Goal: Information Seeking & Learning: Learn about a topic

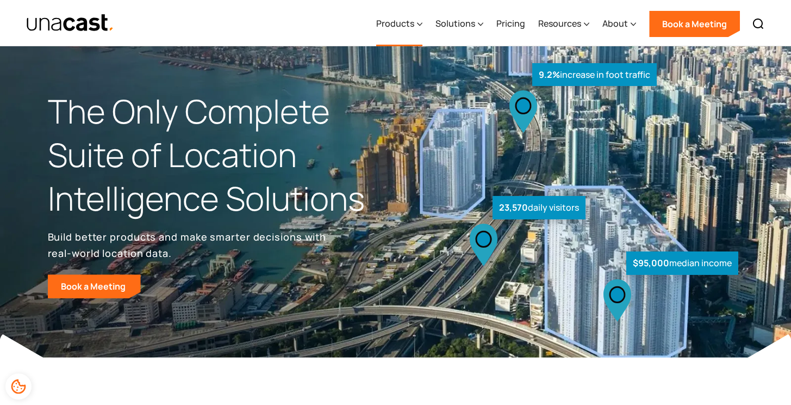
click at [405, 22] on div "Products" at bounding box center [395, 23] width 38 height 13
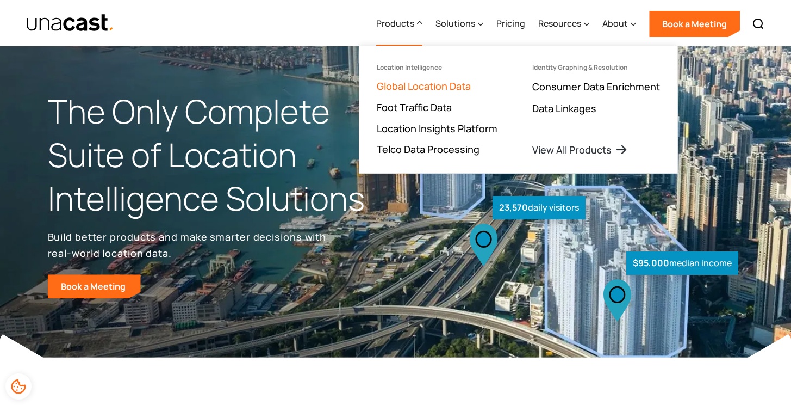
click at [416, 85] on link "Global Location Data" at bounding box center [424, 85] width 94 height 13
click at [430, 105] on link "Foot Traffic Data" at bounding box center [414, 107] width 75 height 13
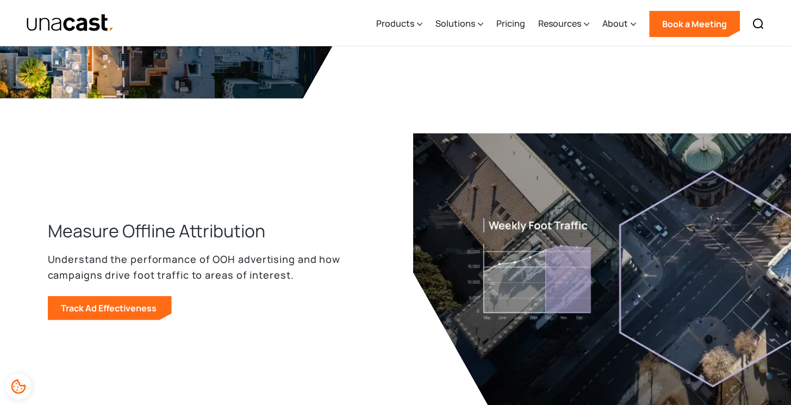
scroll to position [1353, 0]
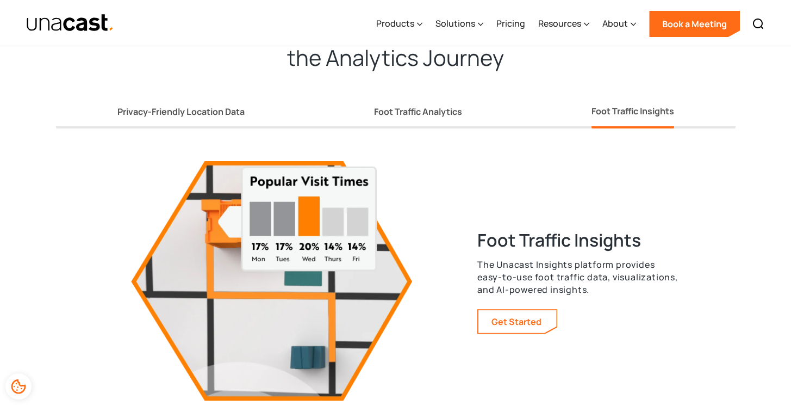
scroll to position [1949, 0]
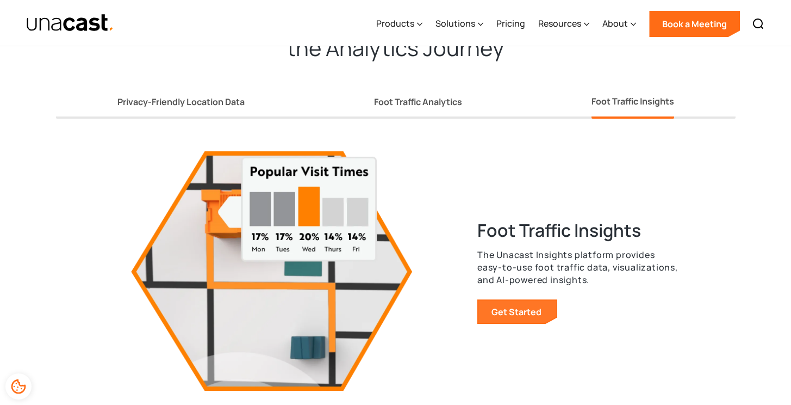
click at [539, 316] on link "Get Started" at bounding box center [518, 311] width 78 height 23
